Goal: Find specific page/section: Find specific page/section

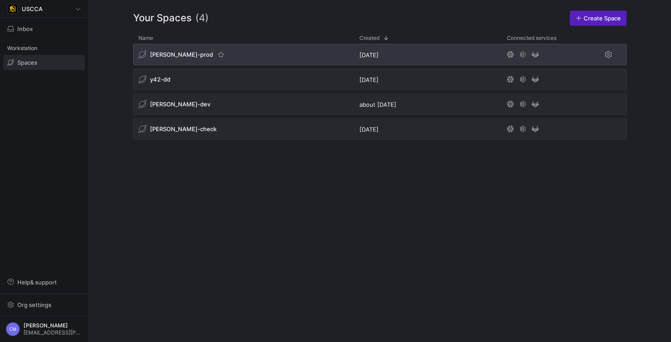
click at [163, 56] on span "[PERSON_NAME]-prod" at bounding box center [181, 54] width 63 height 7
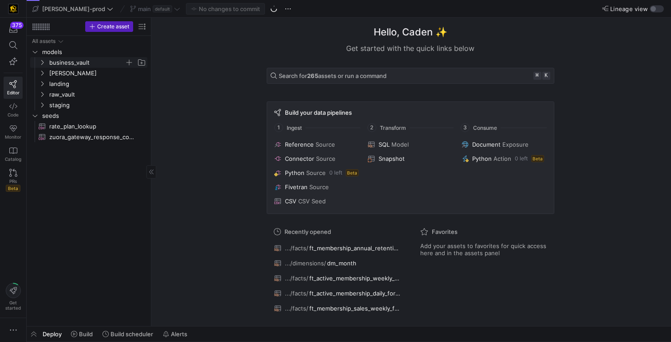
click at [70, 65] on span "business_vault" at bounding box center [86, 63] width 75 height 10
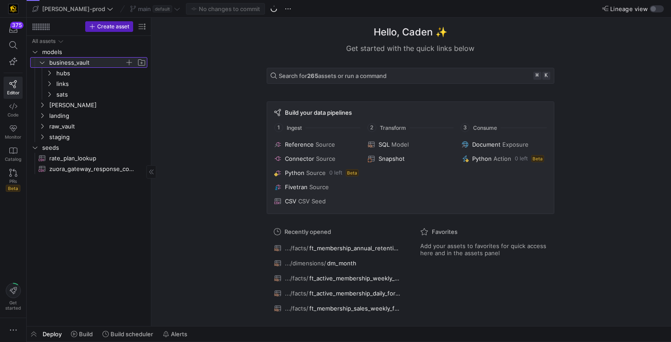
click at [70, 65] on span "business_vault" at bounding box center [86, 63] width 75 height 10
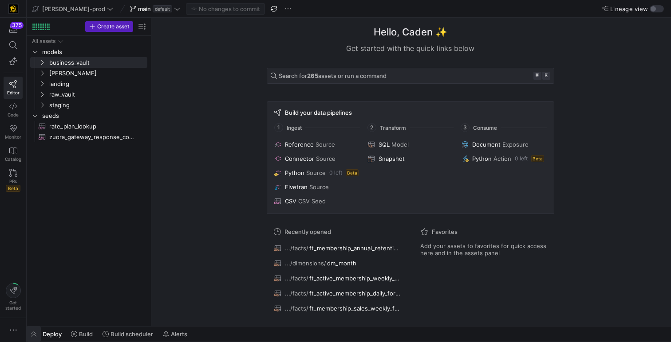
click at [34, 332] on span "button" at bounding box center [34, 334] width 14 height 15
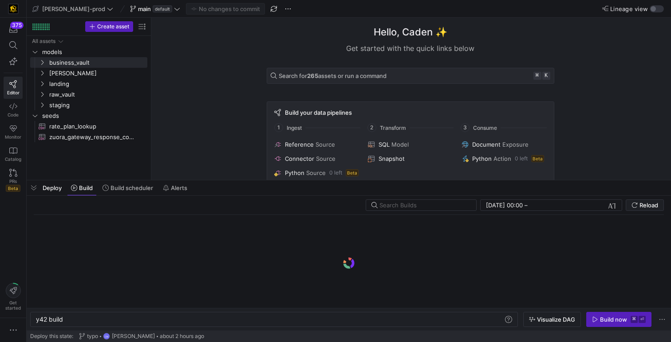
scroll to position [0, 27]
